Goal: Check status

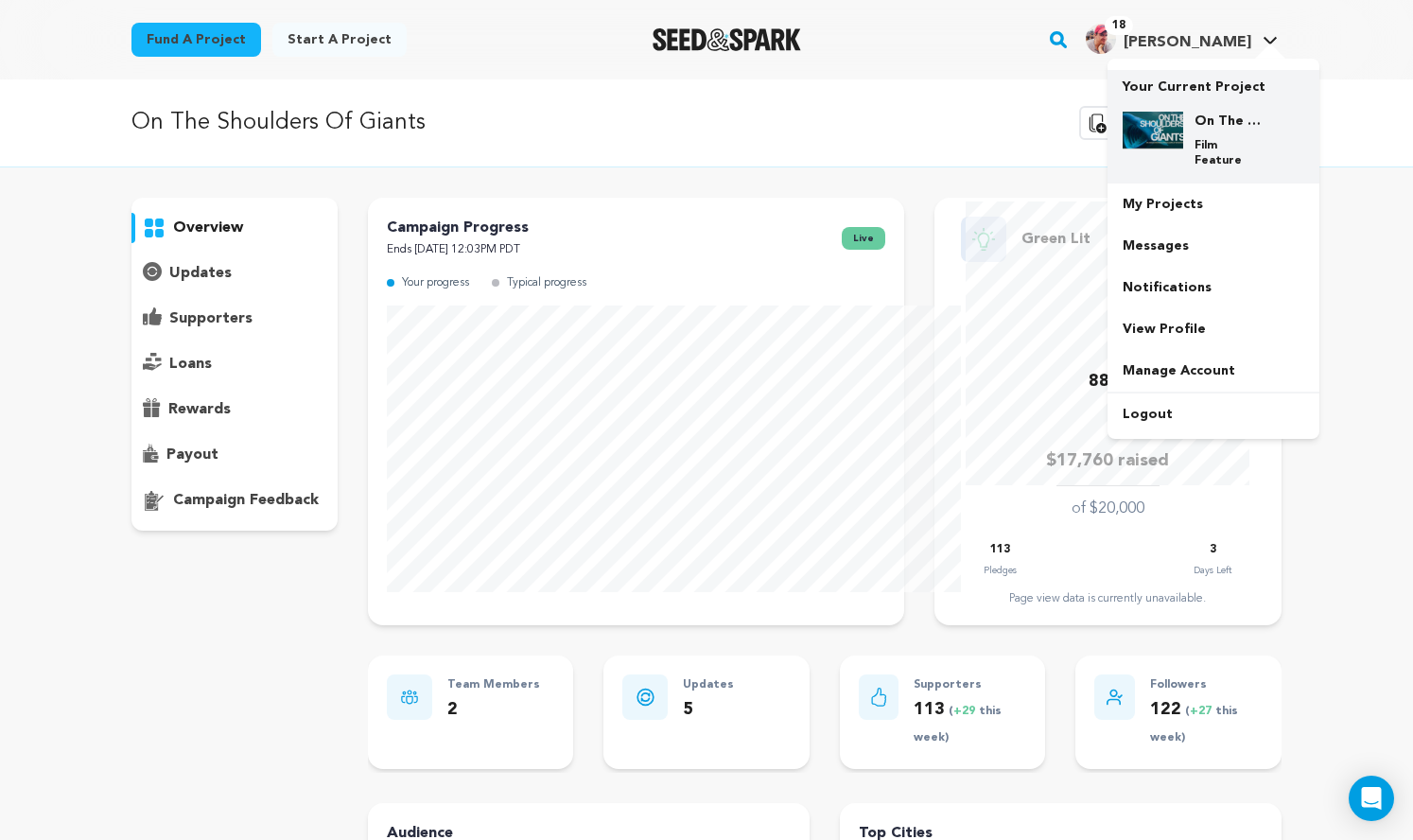
click at [1183, 149] on img at bounding box center [1153, 130] width 61 height 38
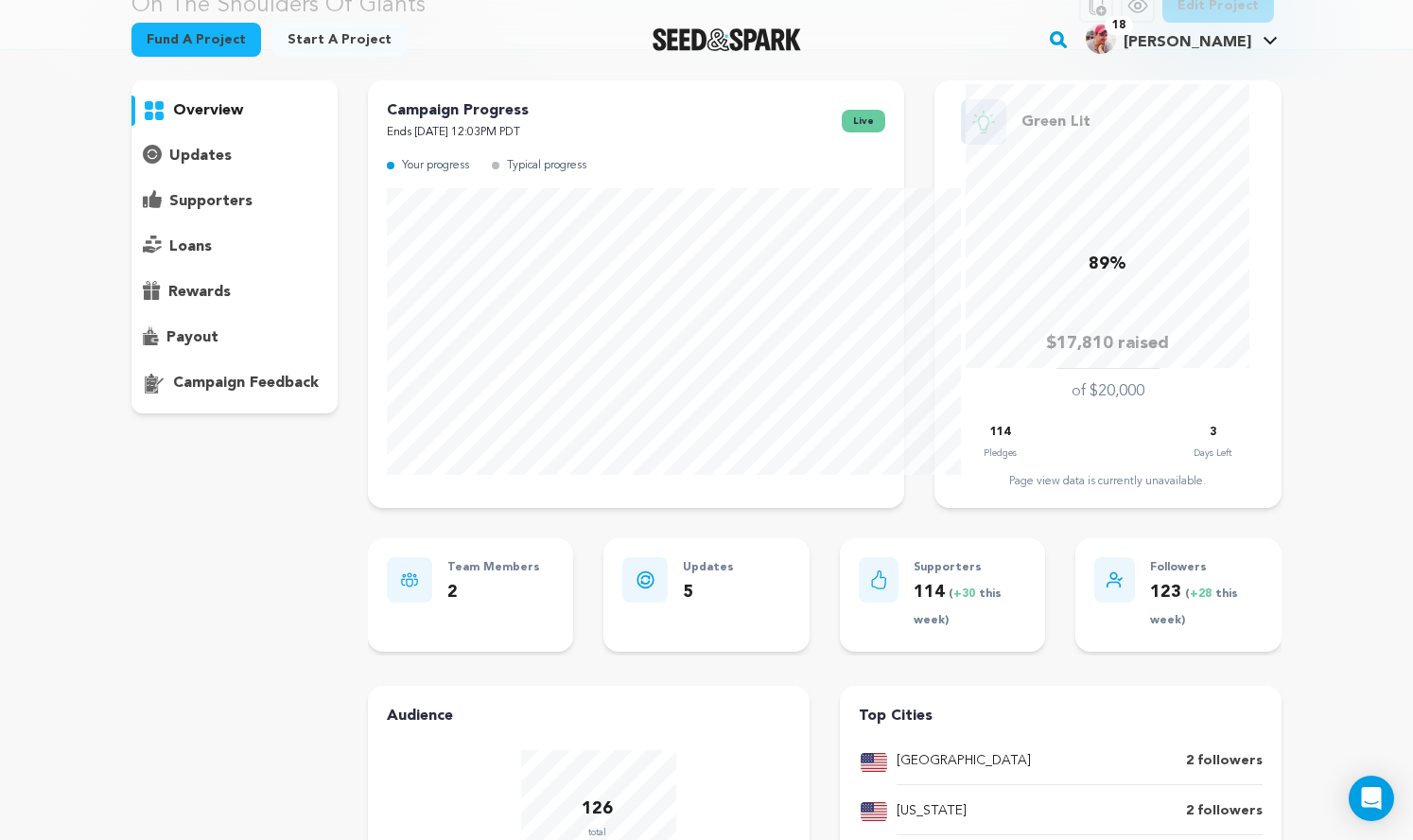
scroll to position [60, 0]
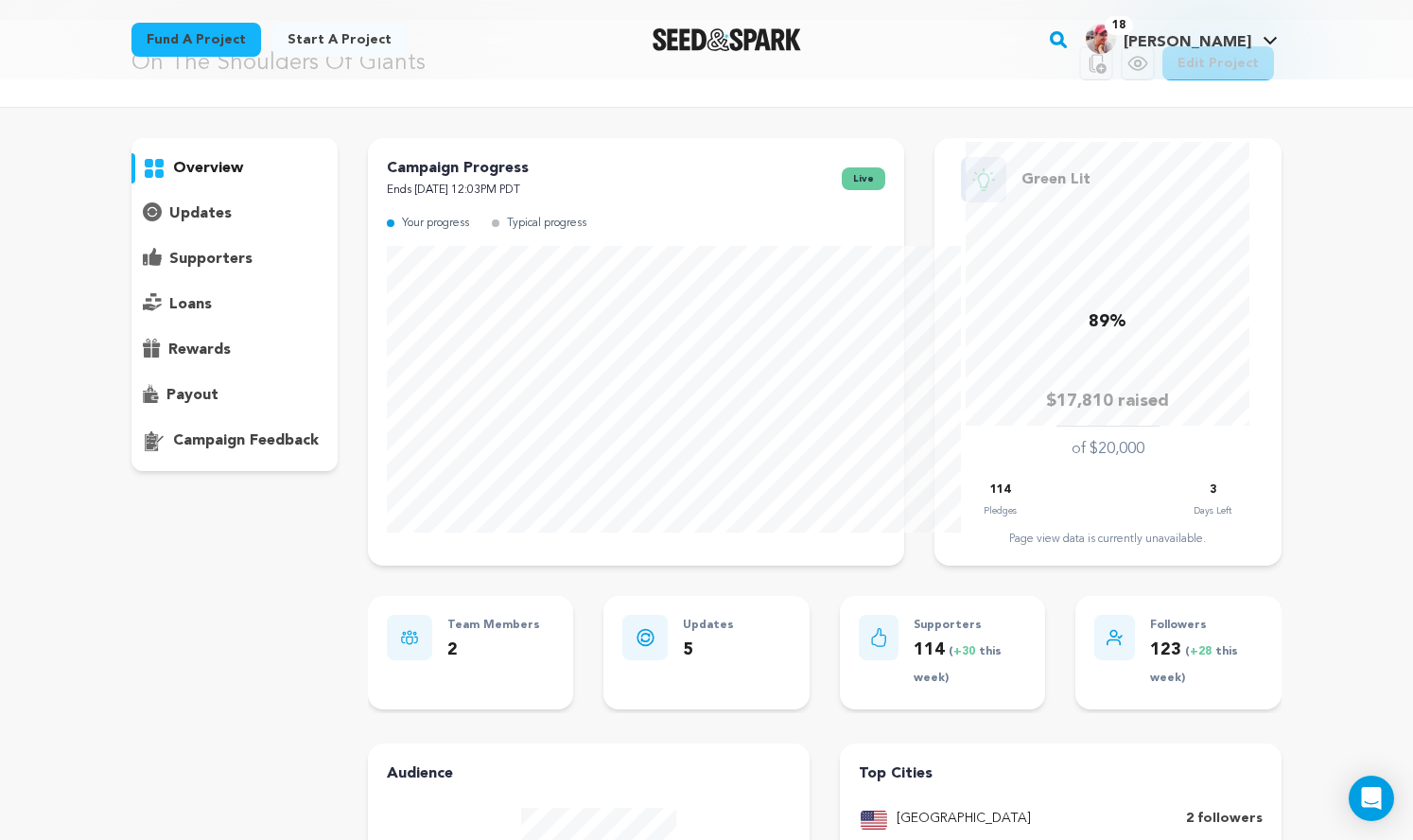
click at [169, 270] on p "supporters" at bounding box center [210, 259] width 83 height 23
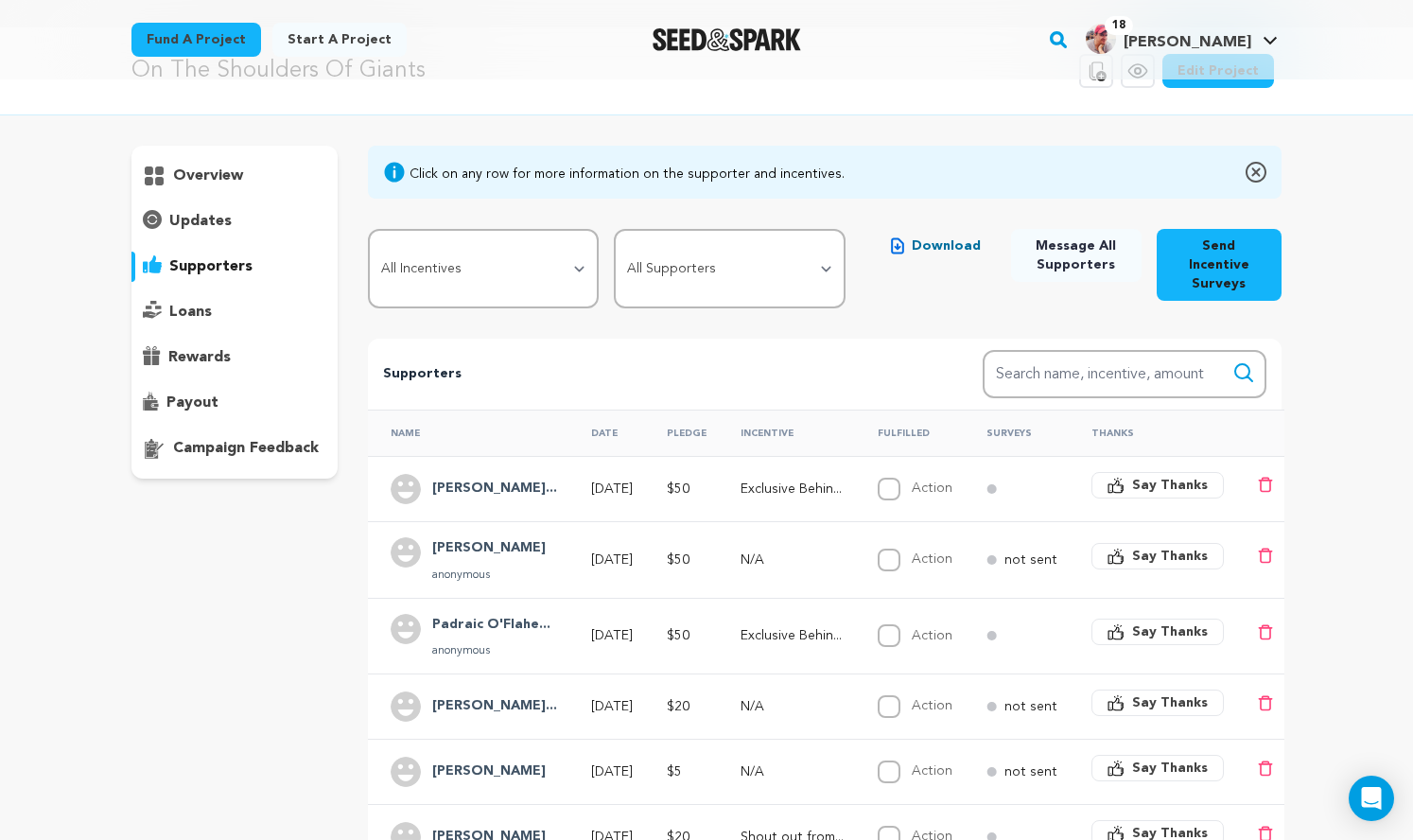
scroll to position [76, 0]
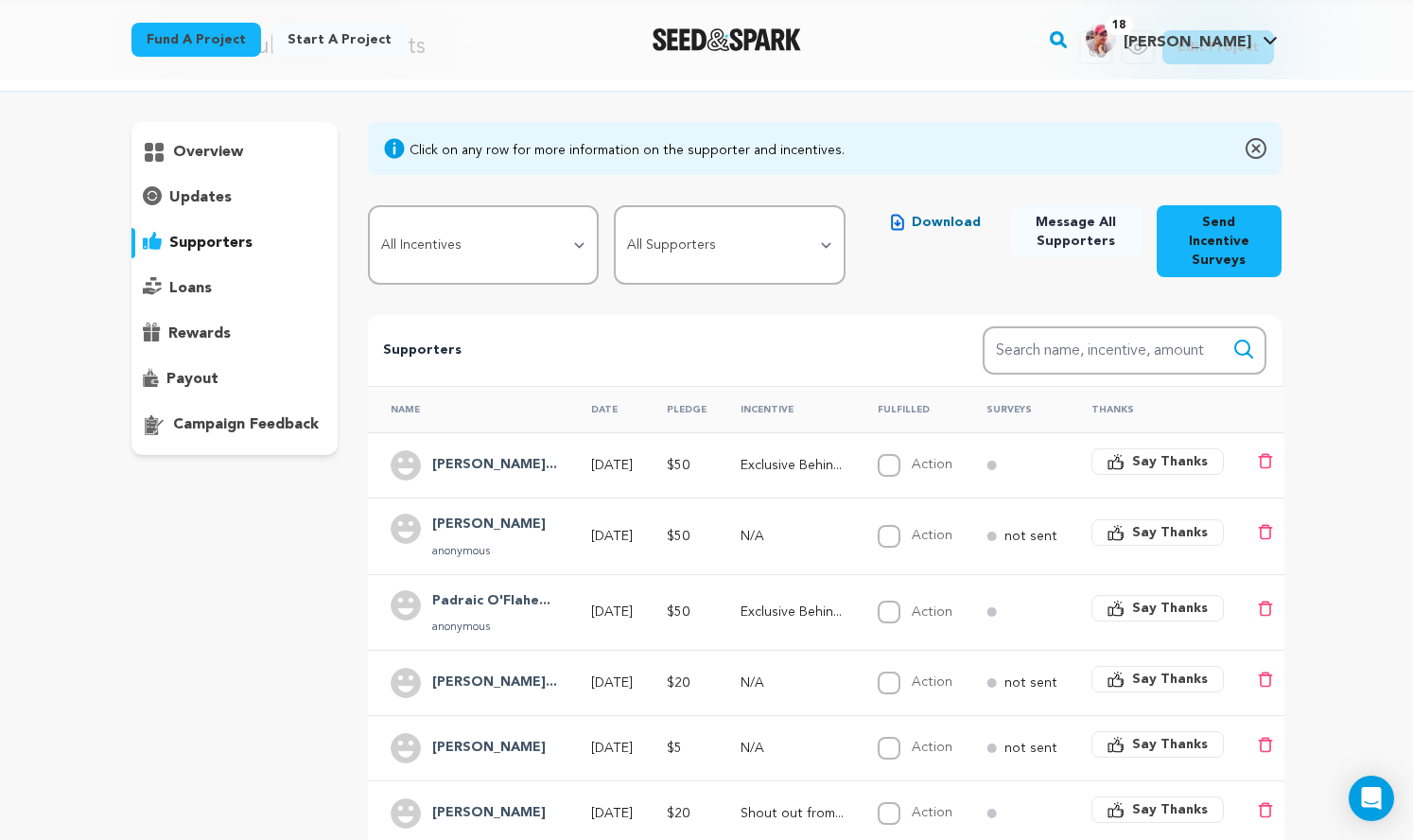
click at [173, 164] on p "overview" at bounding box center [208, 152] width 70 height 23
